Goal: Communication & Community: Answer question/provide support

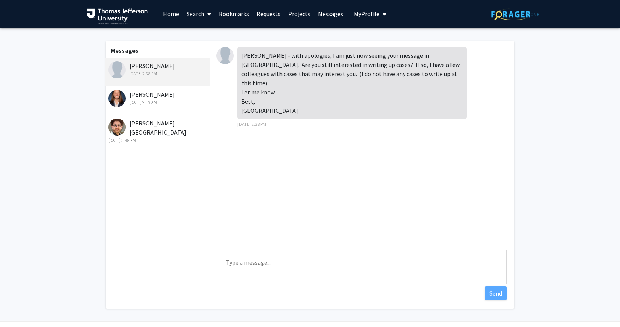
click at [171, 15] on link "Home" at bounding box center [171, 13] width 24 height 27
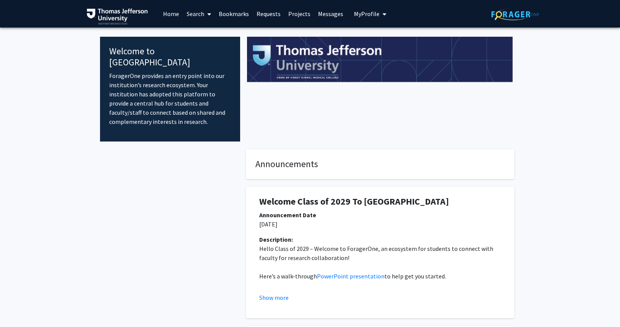
click at [331, 12] on link "Messages" at bounding box center [330, 13] width 33 height 27
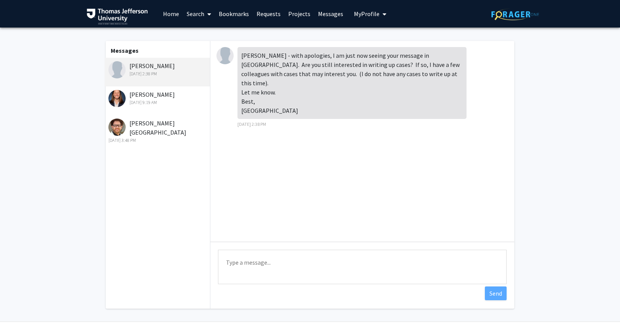
click at [257, 275] on textarea "Type a message" at bounding box center [362, 266] width 289 height 34
click at [225, 263] on textarea "I am definitely interested in writing up cases! Thank you s" at bounding box center [362, 266] width 289 height 34
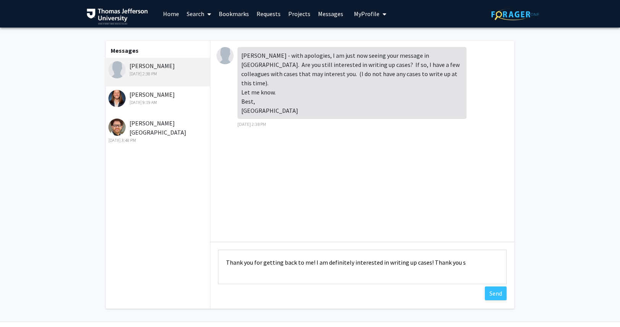
drag, startPoint x: 465, startPoint y: 259, endPoint x: 424, endPoint y: 264, distance: 41.6
click at [424, 264] on textarea "Thank you for getting back to me! I am definitely interested in writing up case…" at bounding box center [362, 266] width 289 height 34
click at [442, 260] on textarea "Thank you for getting back to me! I am definitely interested in writing up cases" at bounding box center [362, 266] width 289 height 34
click at [437, 261] on textarea "Thank you for getting back to me! I am definitely interested in writing up cases" at bounding box center [362, 266] width 289 height 34
click at [225, 262] on textarea "Thank you for getting back to me! I am definitely interested in writing up case…" at bounding box center [362, 266] width 289 height 34
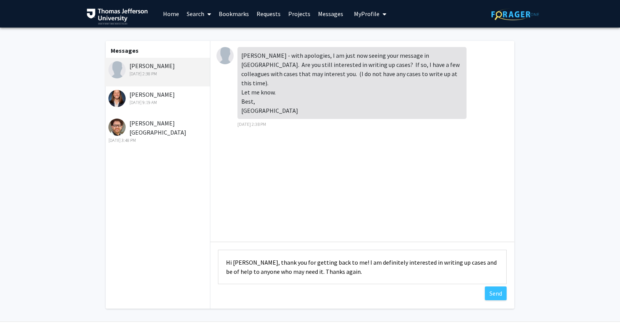
click at [336, 273] on textarea "Hi Dr. Miller, thank you for getting back to me! I am definitely interested in …" at bounding box center [362, 266] width 289 height 34
click at [341, 264] on textarea "Hi Dr. Miller, thank you for getting back to me! I am definitely interested in …" at bounding box center [362, 266] width 289 height 34
click at [468, 260] on textarea "Hi Dr. Miller, thank you for getting back to me! I am definitely interested in …" at bounding box center [362, 266] width 289 height 34
click at [475, 262] on textarea "Hi Dr. Miller, thank you for getting back to me! I am definitely interested in …" at bounding box center [362, 266] width 289 height 34
drag, startPoint x: 486, startPoint y: 260, endPoint x: 458, endPoint y: 264, distance: 28.6
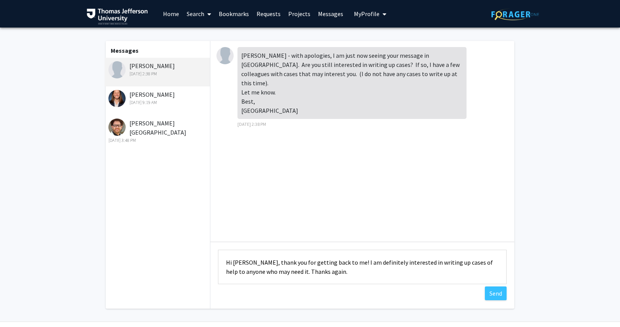
click at [458, 264] on textarea "Hi Dr. Miller, thank you for getting back to me! I am definitely interested in …" at bounding box center [362, 266] width 289 height 34
click at [378, 274] on textarea "Hi Dr. Miller, thank you for getting back to me! I am definitely interested in …" at bounding box center [362, 266] width 289 height 34
type textarea "Hi [PERSON_NAME], thank you for getting back to me! I am definitely interested …"
click at [495, 288] on button "Send" at bounding box center [496, 293] width 22 height 14
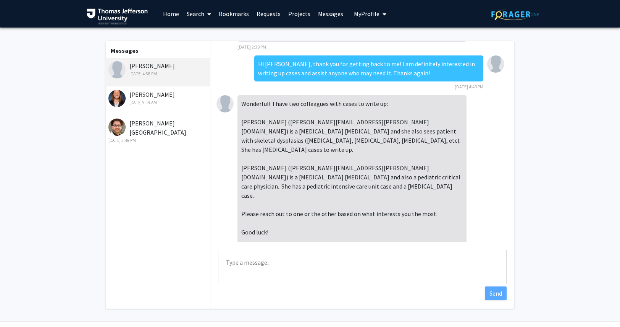
scroll to position [87, 0]
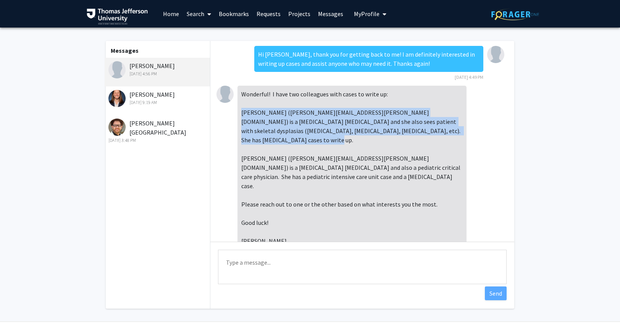
drag, startPoint x: 440, startPoint y: 118, endPoint x: 241, endPoint y: 103, distance: 199.1
click at [241, 103] on div "Wonderful! I have two colleagues with cases to write up: [PERSON_NAME] ([PERSON…" at bounding box center [352, 167] width 229 height 163
copy div "[PERSON_NAME] ([PERSON_NAME][EMAIL_ADDRESS][PERSON_NAME][DOMAIN_NAME]) is a [ME…"
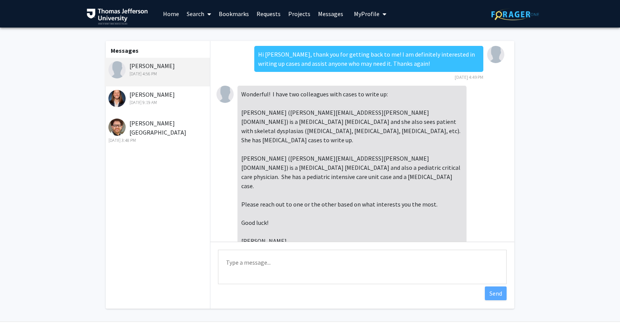
click at [525, 207] on fg-messaging "Messages [PERSON_NAME] [DATE] 4:56 PM [PERSON_NAME] [DATE] 9:19 AM [PERSON_NAME…" at bounding box center [310, 176] width 620 height 298
click at [425, 245] on div "Type a message Send" at bounding box center [362, 267] width 304 height 52
click at [405, 267] on textarea "Type a message" at bounding box center [362, 266] width 289 height 34
type textarea "Will do, thank you so much!"
click at [501, 293] on button "Send" at bounding box center [496, 293] width 22 height 14
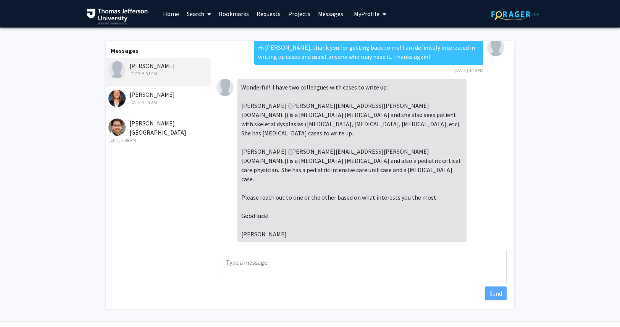
scroll to position [93, 0]
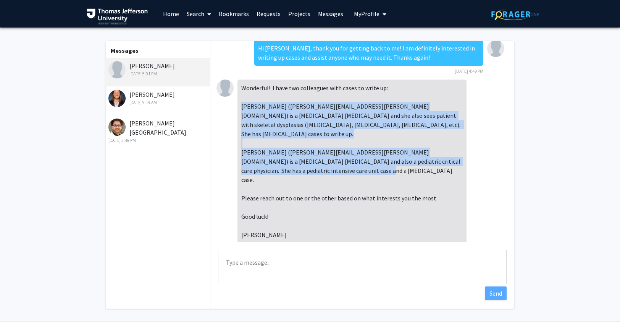
drag, startPoint x: 314, startPoint y: 156, endPoint x: 239, endPoint y: 97, distance: 95.2
click at [239, 97] on div "Wonderful! I have two colleagues with cases to write up: [PERSON_NAME] ([PERSON…" at bounding box center [352, 160] width 229 height 163
copy div "[PERSON_NAME] ([PERSON_NAME][EMAIL_ADDRESS][PERSON_NAME][DOMAIN_NAME]) is a [ME…"
